Goal: Use online tool/utility: Utilize a website feature to perform a specific function

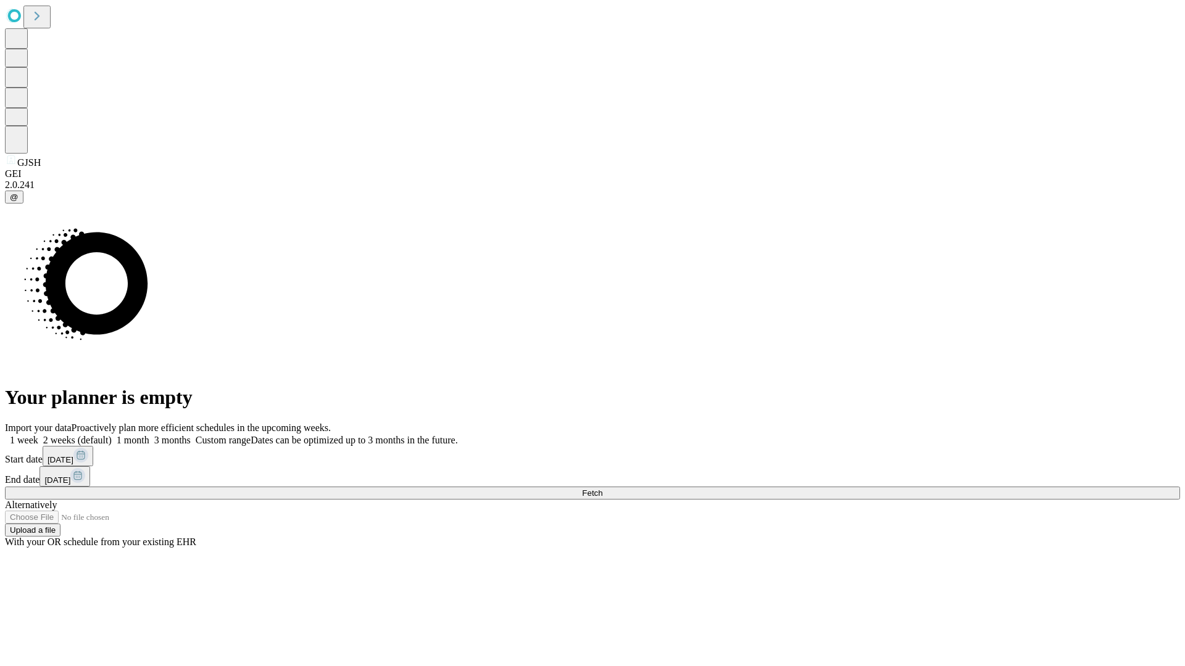
click at [602, 489] on span "Fetch" at bounding box center [592, 493] width 20 height 9
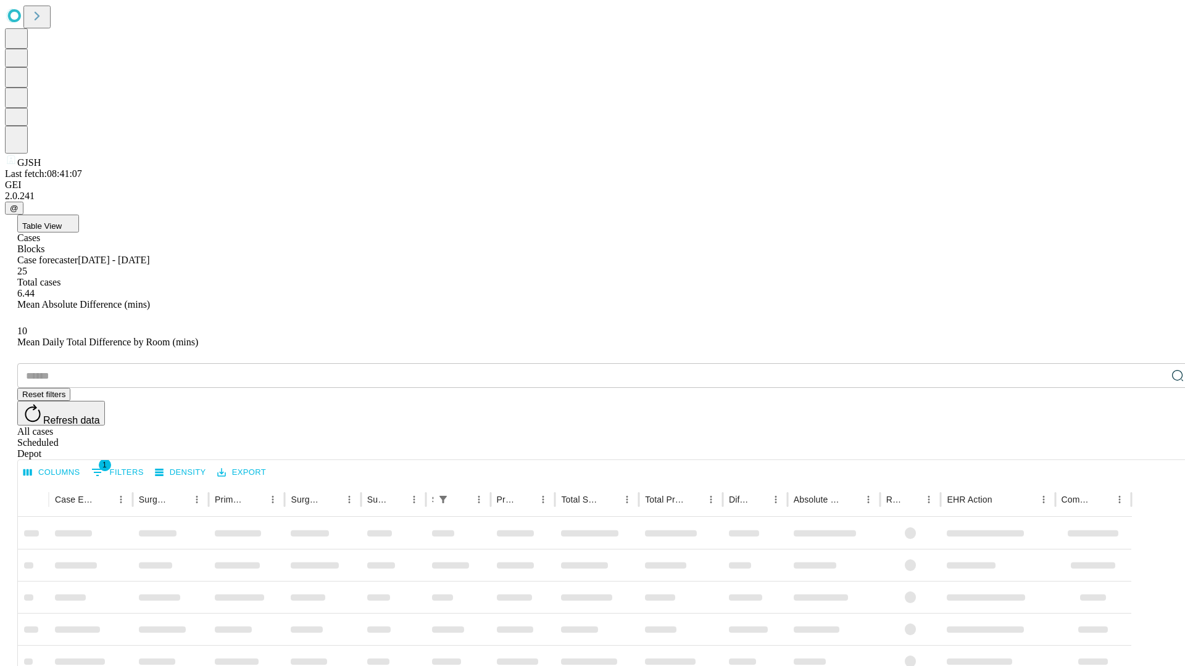
click at [62, 222] on span "Table View" at bounding box center [41, 226] width 39 height 9
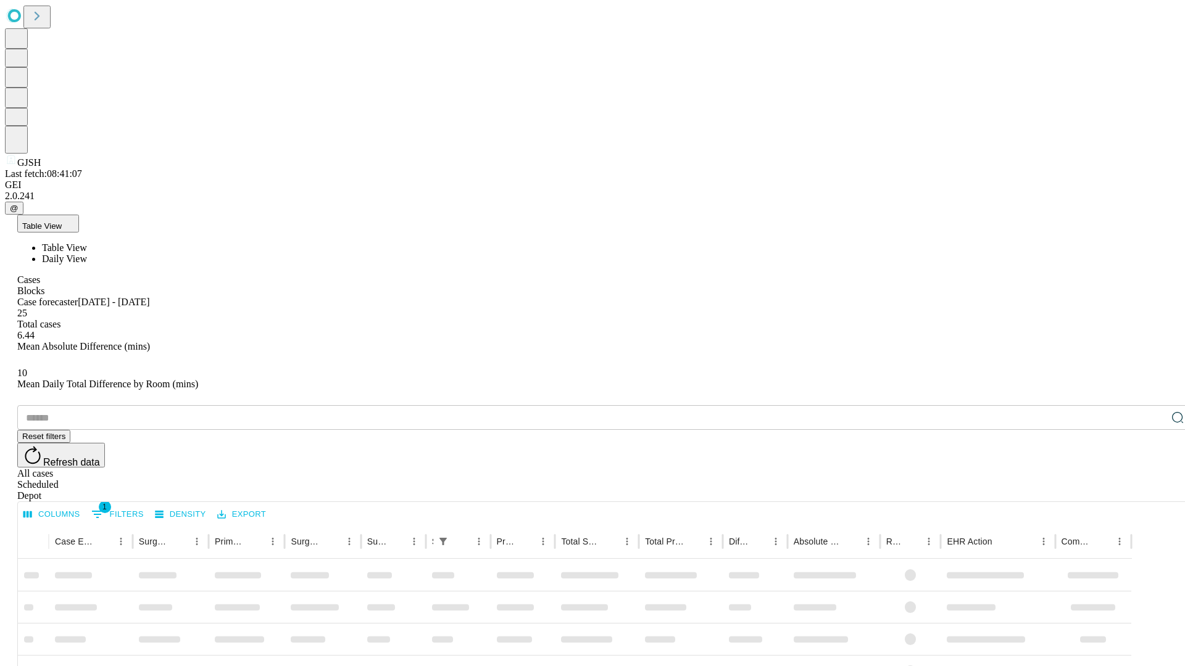
click at [87, 254] on span "Daily View" at bounding box center [64, 259] width 45 height 10
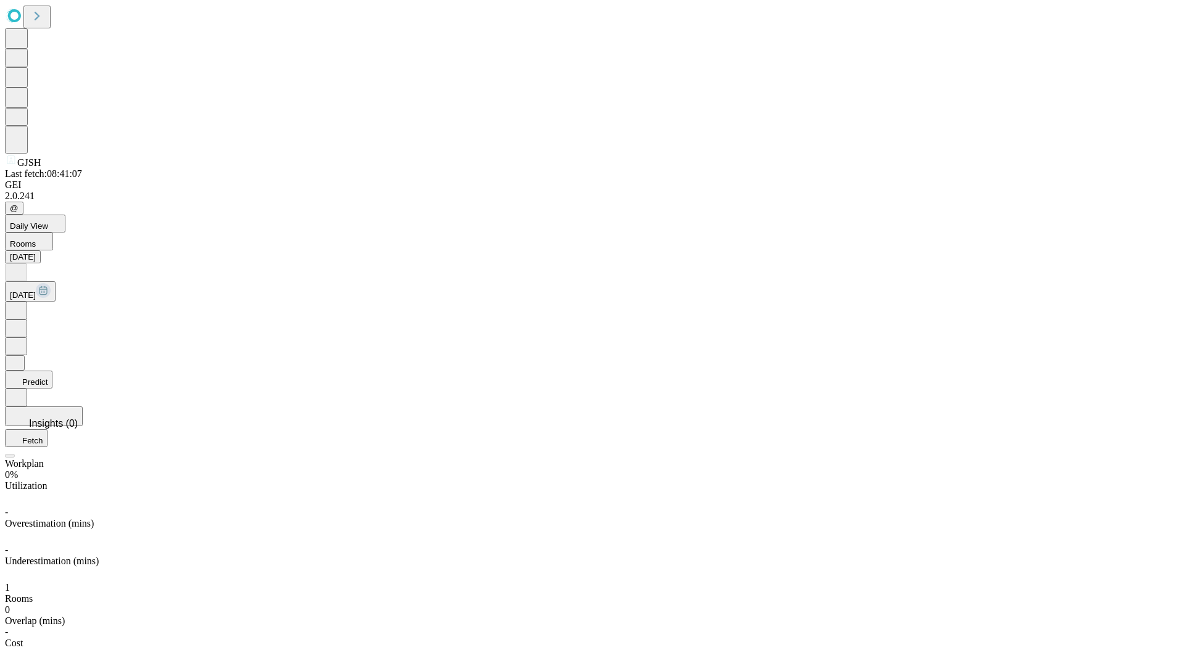
click at [52, 371] on button "Predict" at bounding box center [29, 380] width 48 height 18
